Goal: Navigation & Orientation: Find specific page/section

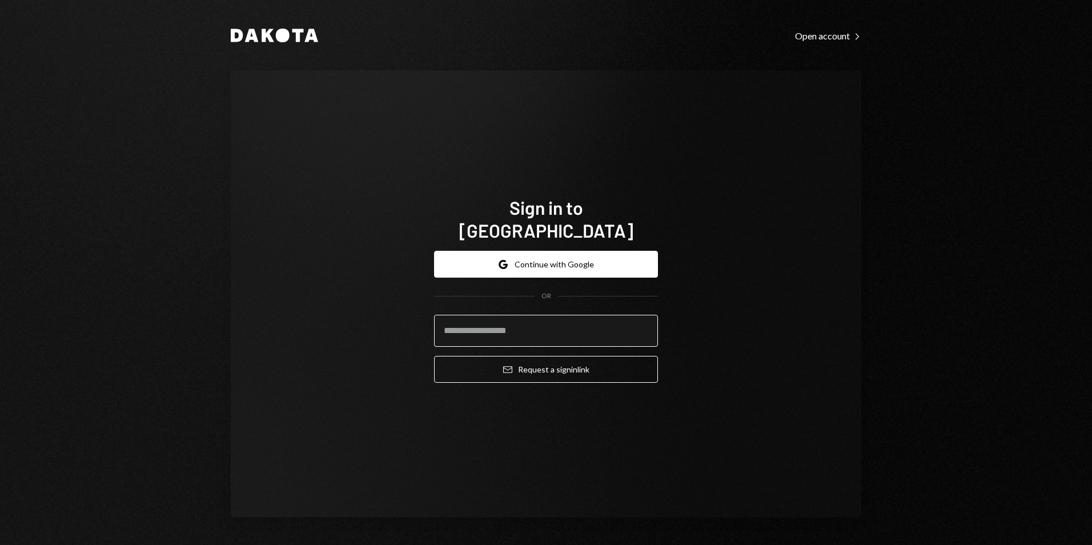
click at [508, 315] on input "email" at bounding box center [546, 331] width 224 height 32
type input "**********"
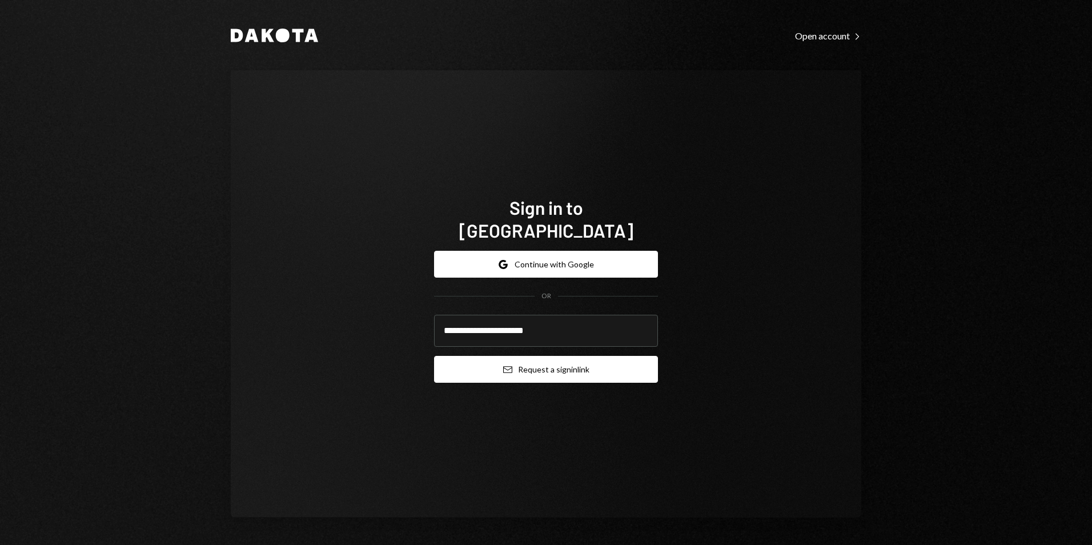
click at [547, 362] on button "Email Request a sign in link" at bounding box center [546, 369] width 224 height 27
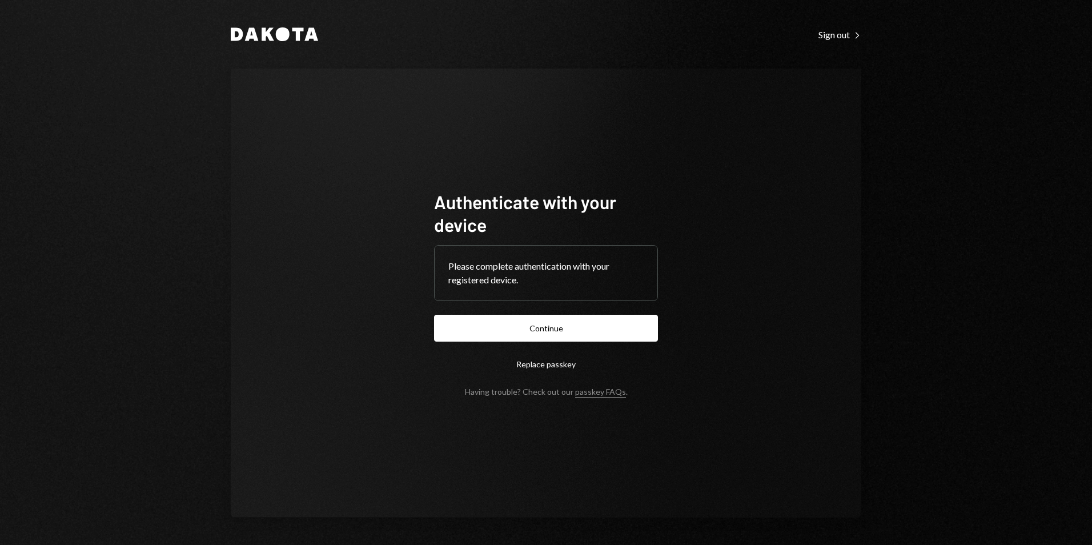
click at [534, 336] on button "Continue" at bounding box center [546, 328] width 224 height 27
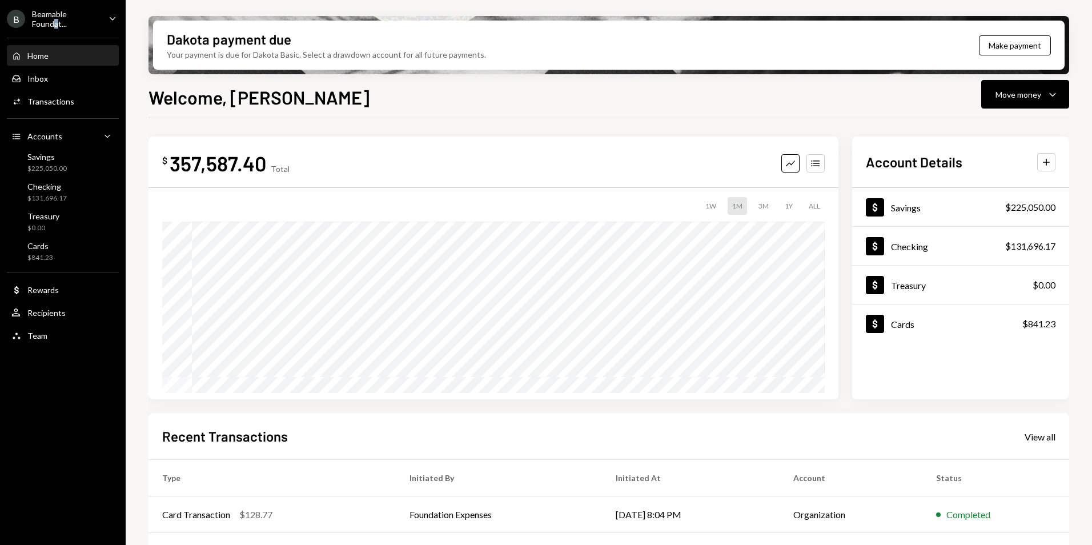
click at [56, 26] on div "Beamable Foundat..." at bounding box center [65, 18] width 67 height 19
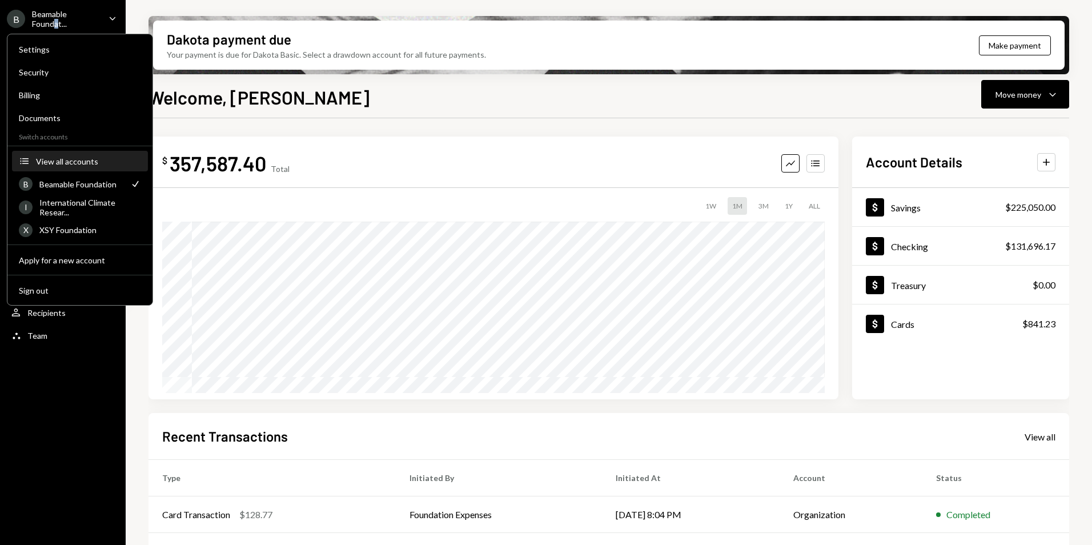
click at [58, 164] on div "View all accounts" at bounding box center [88, 161] width 105 height 10
